Goal: Submit feedback/report problem: Submit feedback/report problem

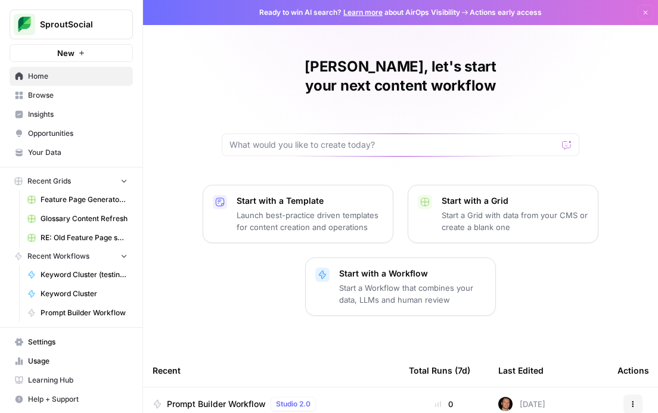
click at [65, 280] on span "Keyword Cluster (testing copy)" at bounding box center [84, 275] width 87 height 11
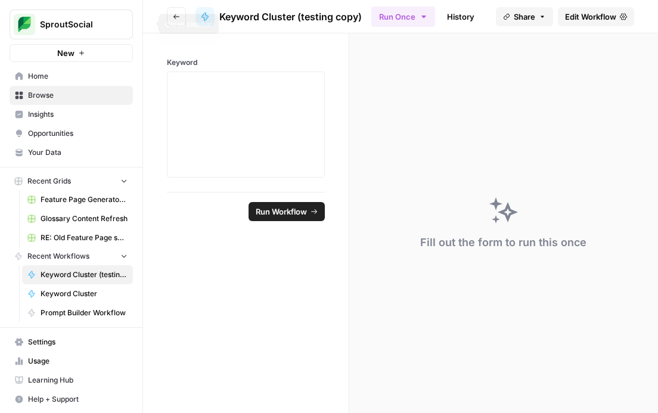
click at [141, 23] on icon "button" at bounding box center [145, 24] width 8 height 8
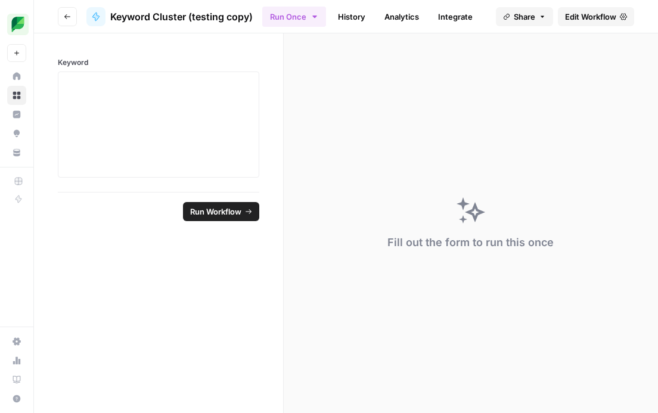
click at [578, 18] on span "Edit Workflow" at bounding box center [590, 17] width 51 height 12
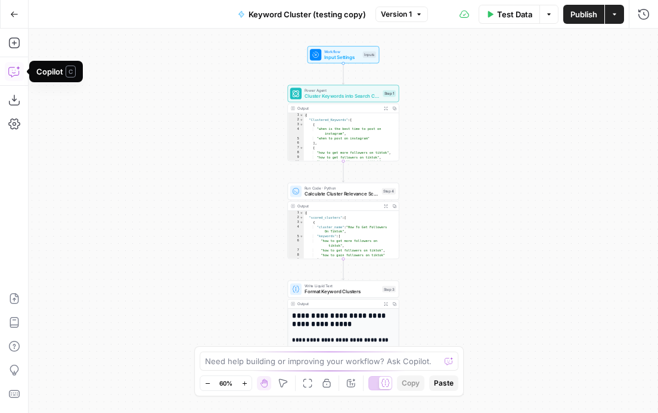
click at [18, 69] on icon "button" at bounding box center [18, 68] width 4 height 4
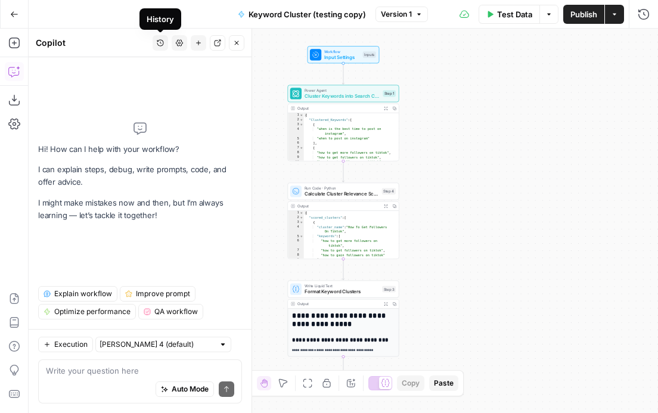
click at [163, 45] on icon "button" at bounding box center [160, 42] width 7 height 7
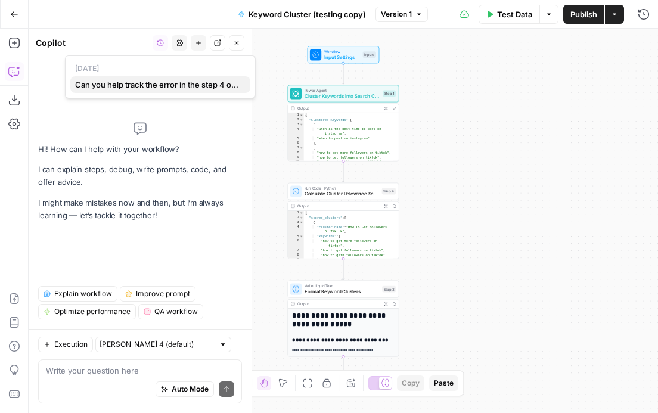
click at [158, 83] on span "Can you help track the error in the step 4 output: { "error": "No clusters foun…" at bounding box center [158, 85] width 166 height 12
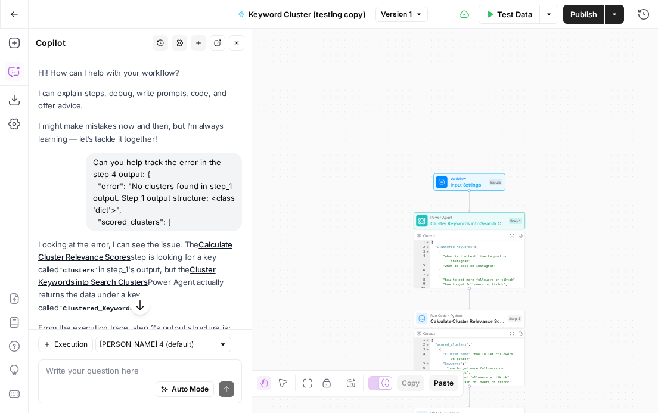
drag, startPoint x: 184, startPoint y: 222, endPoint x: 92, endPoint y: 176, distance: 102.9
click at [92, 176] on div "Can you help track the error in the step 4 output: { "error": "No clusters foun…" at bounding box center [164, 192] width 156 height 79
click at [312, 108] on div "Workflow Input Settings Inputs Power Agent Cluster Keywords into Search Cluster…" at bounding box center [344, 221] width 630 height 385
click at [48, 219] on div "Can you help track the error in the step 4 output: { "error": "No clusters foun…" at bounding box center [140, 192] width 204 height 79
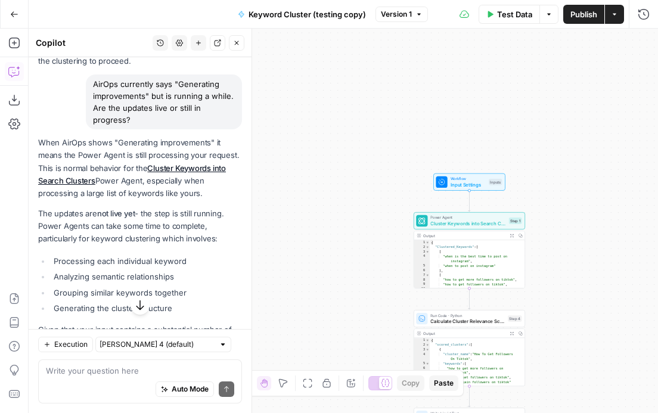
scroll to position [1119, 0]
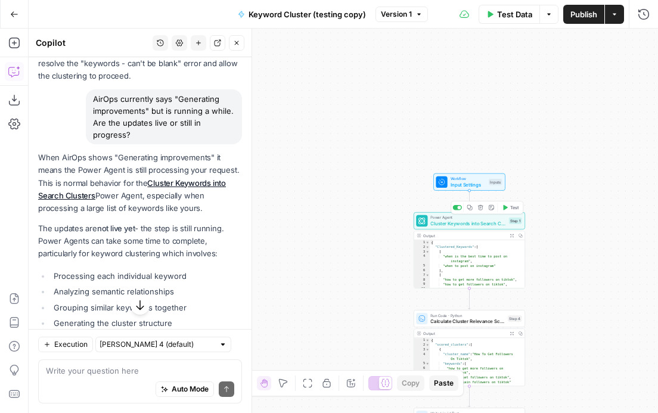
click at [491, 222] on span "Cluster Keywords into Search Clusters" at bounding box center [469, 223] width 76 height 7
